Goal: Task Accomplishment & Management: Complete application form

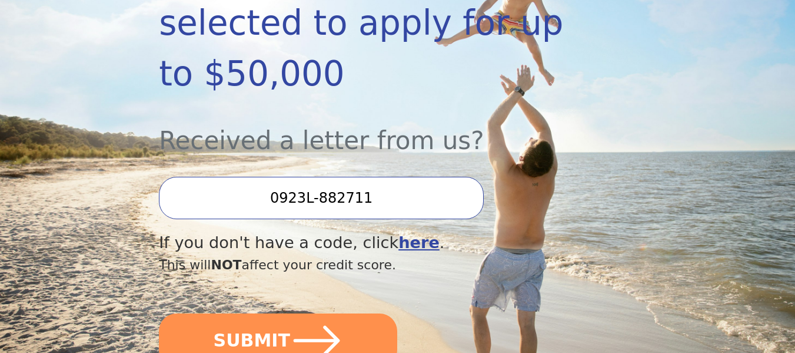
scroll to position [297, 0]
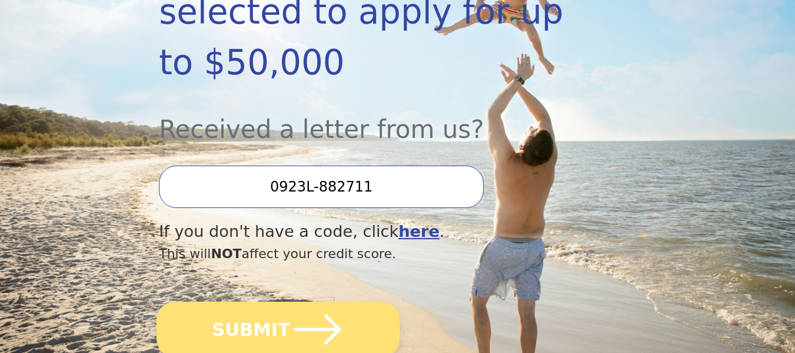
click at [333, 302] on icon "submit" at bounding box center [317, 329] width 54 height 54
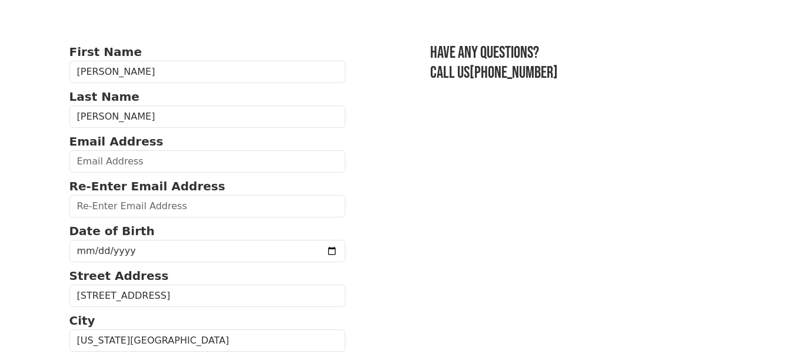
scroll to position [61, 0]
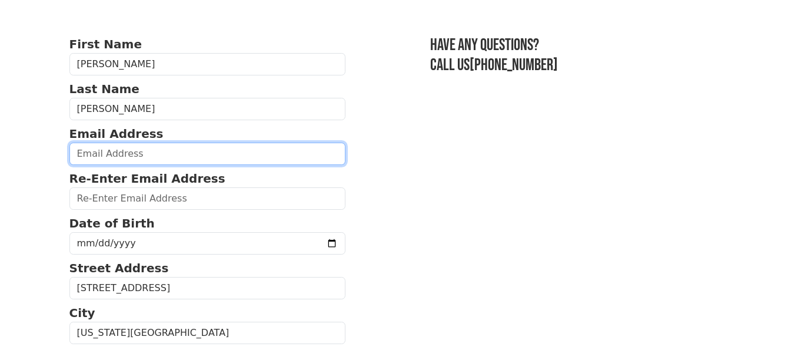
click at [162, 160] on input "email" at bounding box center [207, 153] width 277 height 22
type input "WOLFDANMAN@GMAIL.COM"
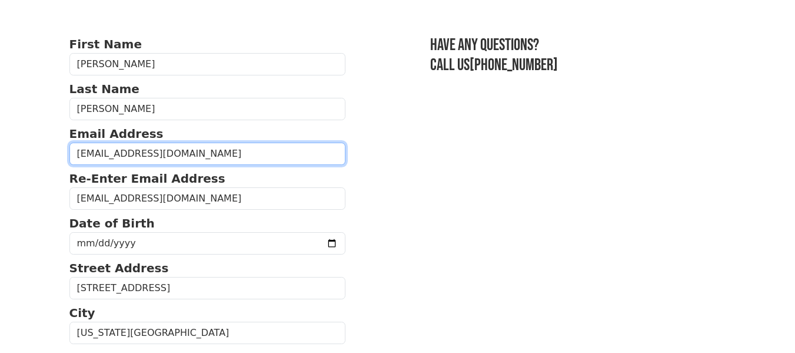
type input "(608) 516-1272"
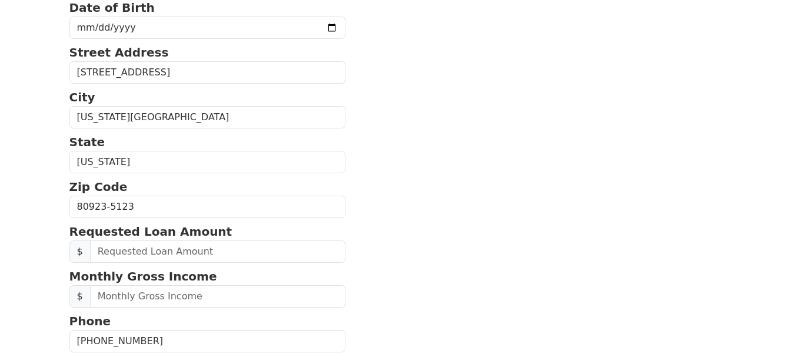
scroll to position [275, 0]
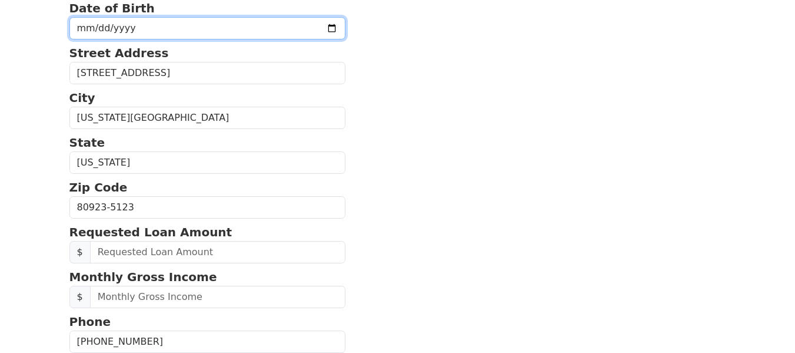
click at [218, 32] on input "date" at bounding box center [207, 28] width 277 height 22
type input "1977-02-26"
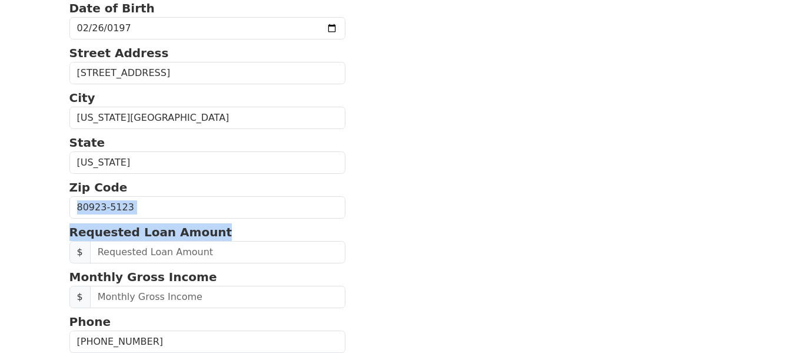
click at [485, 222] on section "First Name Daniel Last Name Christianson Email Address WOLFDANMAN@GMAIL.COM Re-…" at bounding box center [397, 204] width 657 height 769
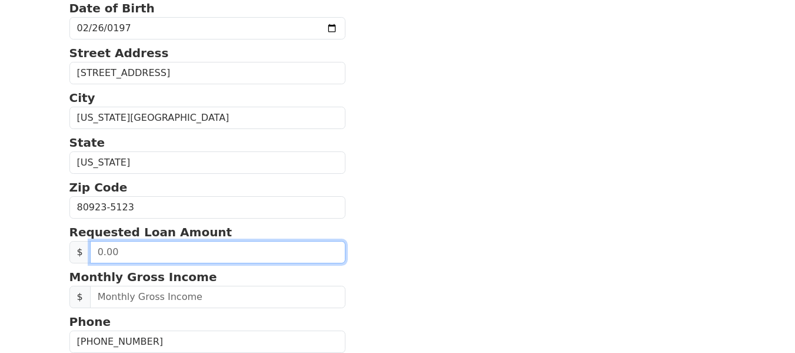
click at [233, 254] on input "text" at bounding box center [218, 252] width 256 height 22
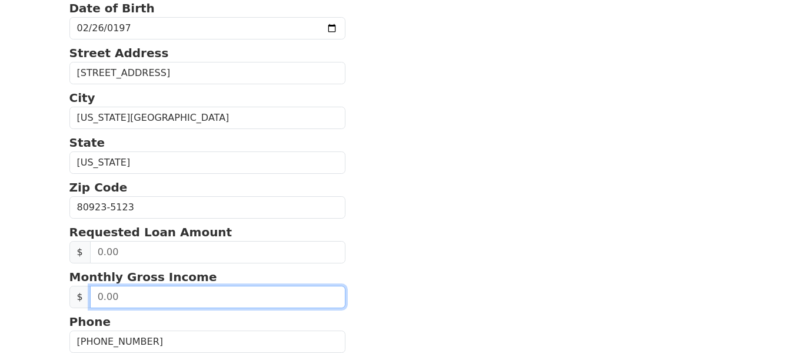
click at [253, 305] on input "text" at bounding box center [218, 296] width 256 height 22
type input "4,000.00"
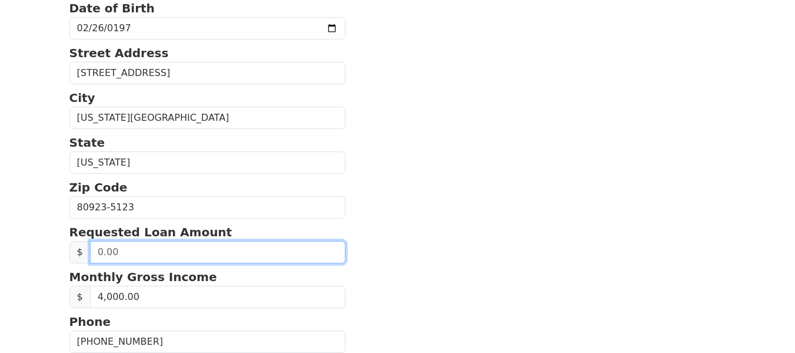
click at [211, 251] on input "text" at bounding box center [218, 252] width 256 height 22
type input "20,000.00"
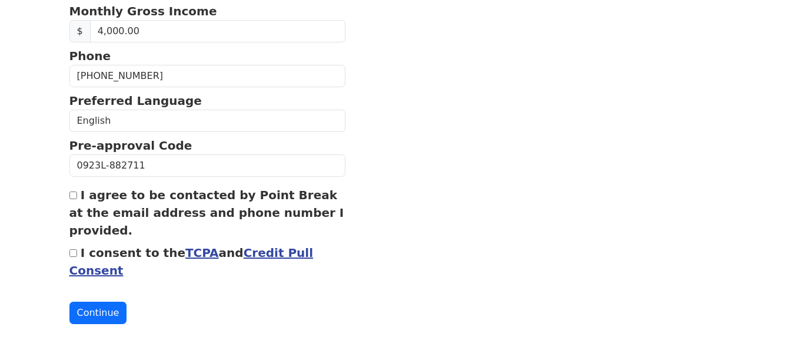
scroll to position [543, 0]
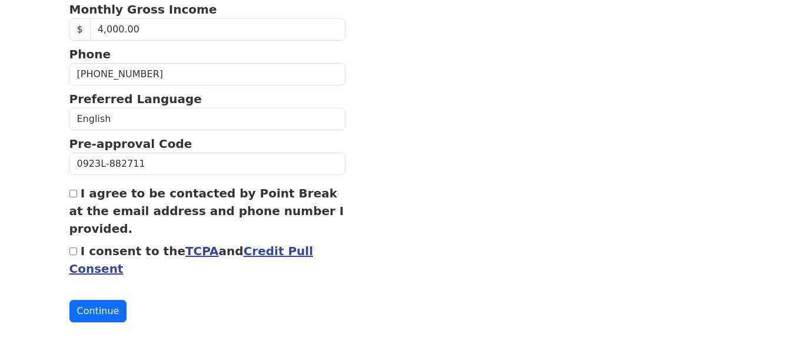
click at [76, 250] on input "I consent to the TCPA and Credit Pull Consent" at bounding box center [73, 251] width 8 height 8
checkbox input "true"
click at [105, 311] on button "Continue" at bounding box center [98, 311] width 58 height 22
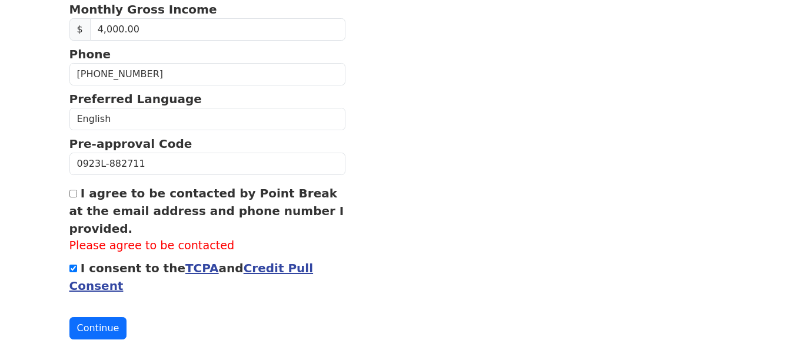
click at [75, 195] on input "I agree to be contacted by Point Break at the email address and phone number I …" at bounding box center [73, 194] width 8 height 8
checkbox input "true"
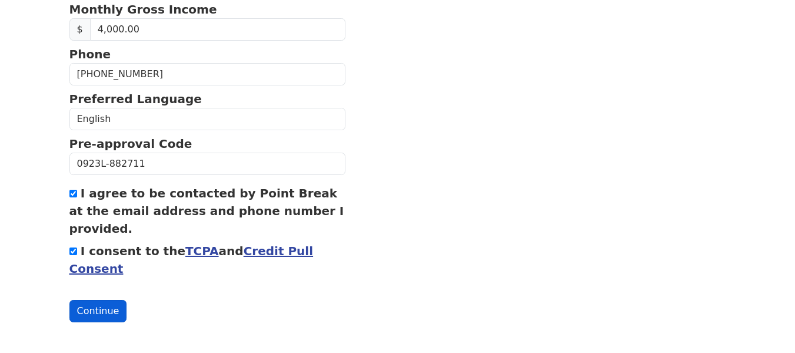
click at [106, 307] on button "Continue" at bounding box center [98, 311] width 58 height 22
